Goal: Find specific page/section: Find specific page/section

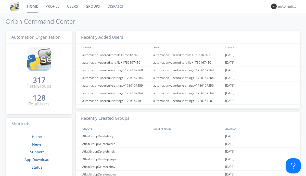
click at [116, 6] on link "Dispatch" at bounding box center [116, 6] width 24 height 13
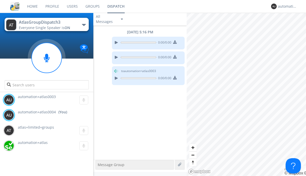
click at [84, 25] on div "button" at bounding box center [84, 25] width 4 height 2
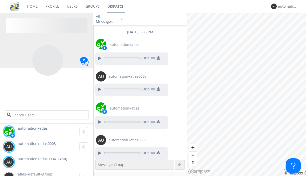
scroll to position [2, 0]
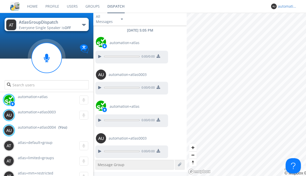
click at [286, 6] on div "automation+atlas0004" at bounding box center [287, 6] width 19 height 5
